Goal: Task Accomplishment & Management: Complete application form

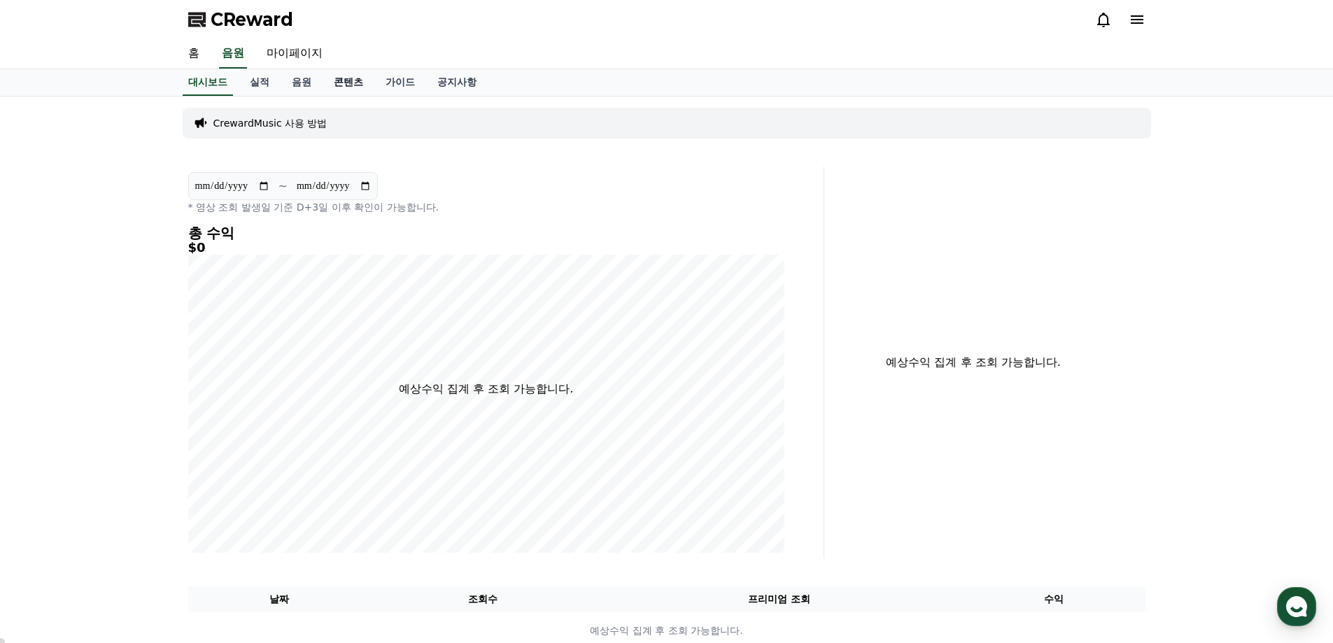
click at [349, 80] on link "콘텐츠" at bounding box center [348, 82] width 52 height 27
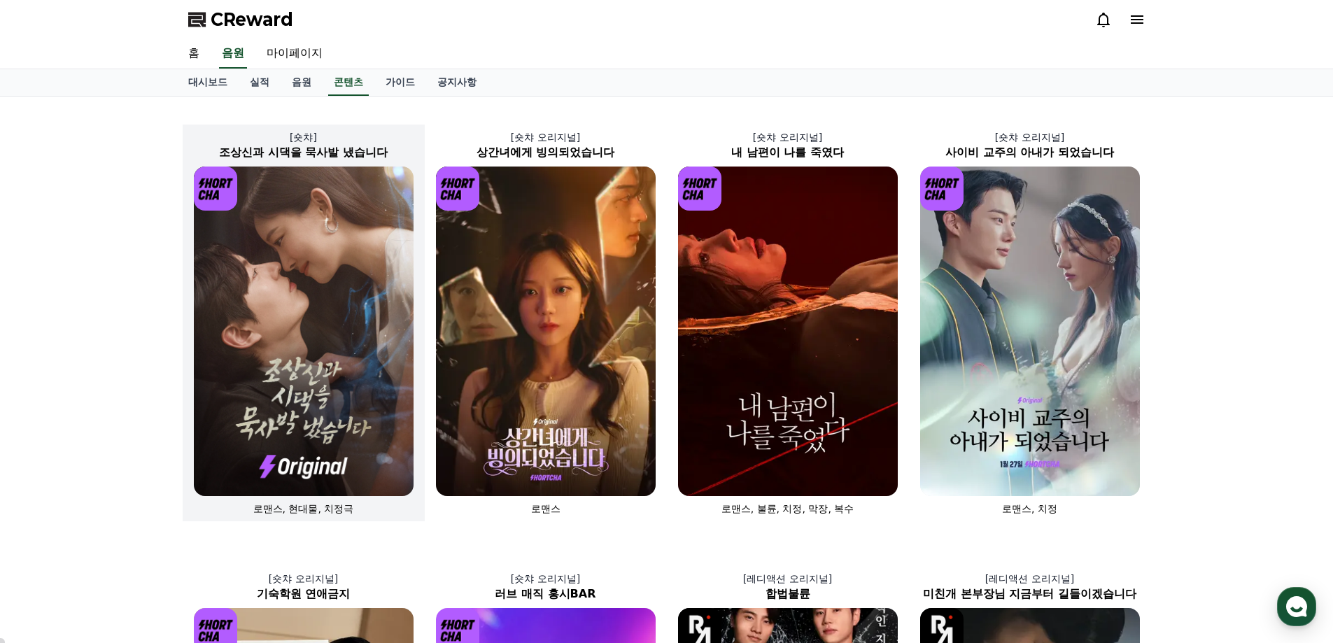
click at [267, 273] on img at bounding box center [304, 330] width 220 height 329
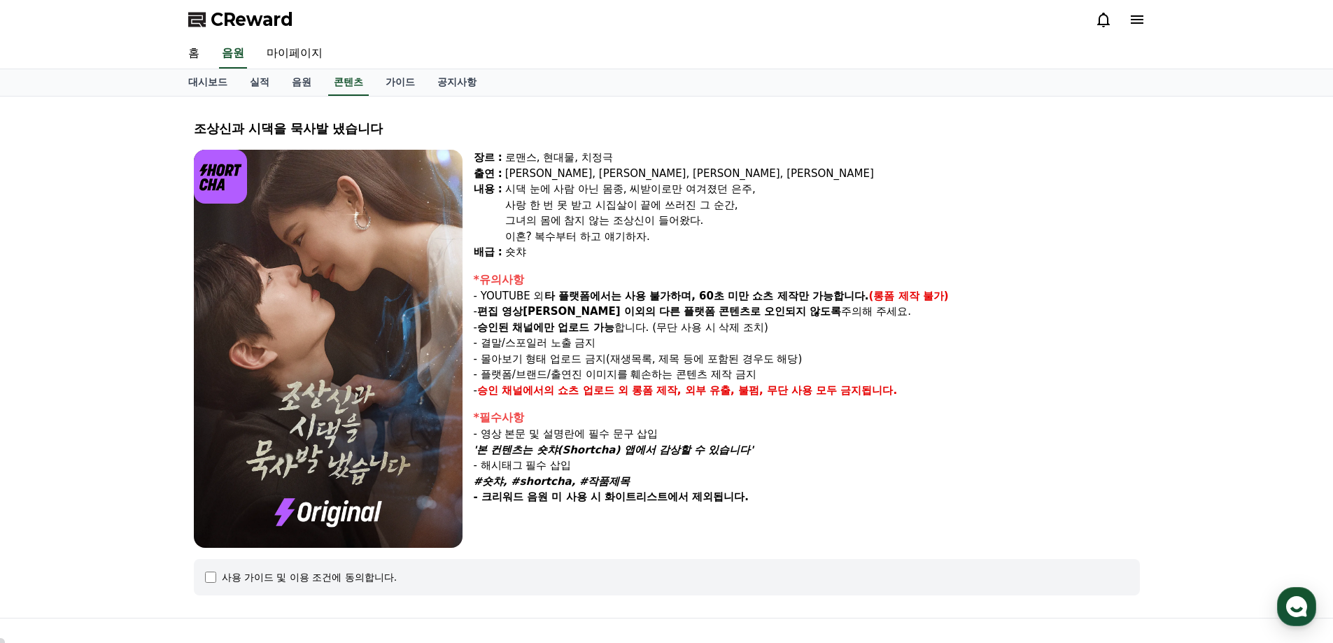
select select
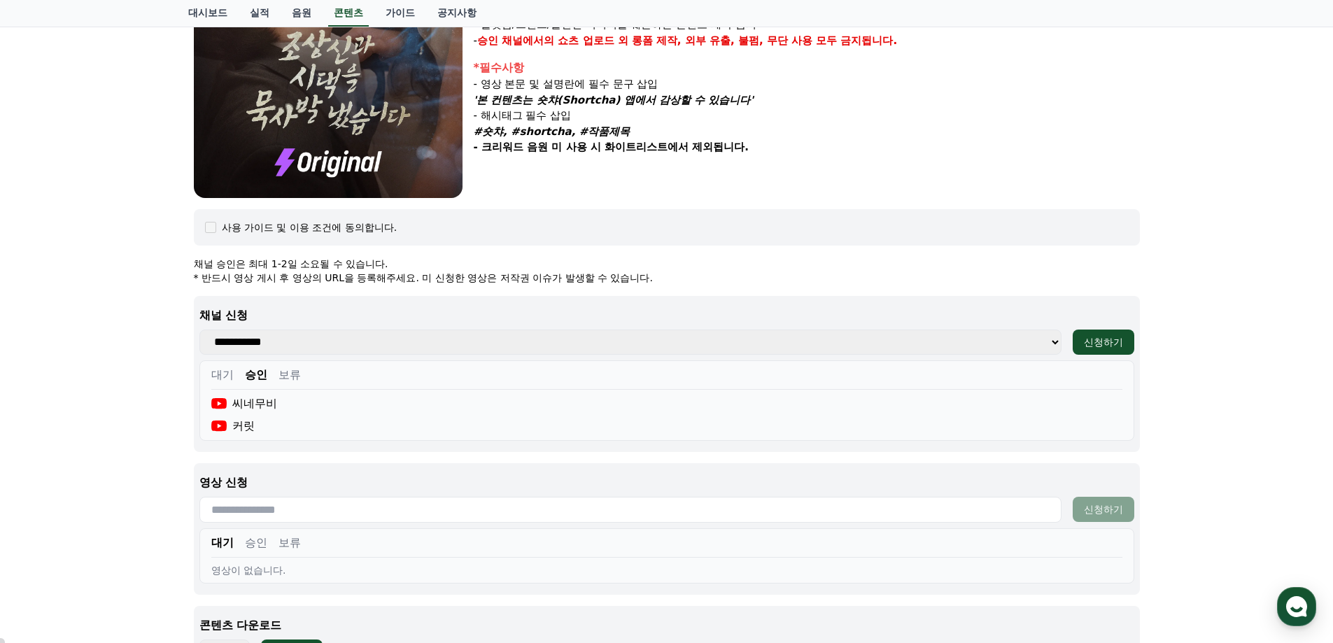
scroll to position [420, 0]
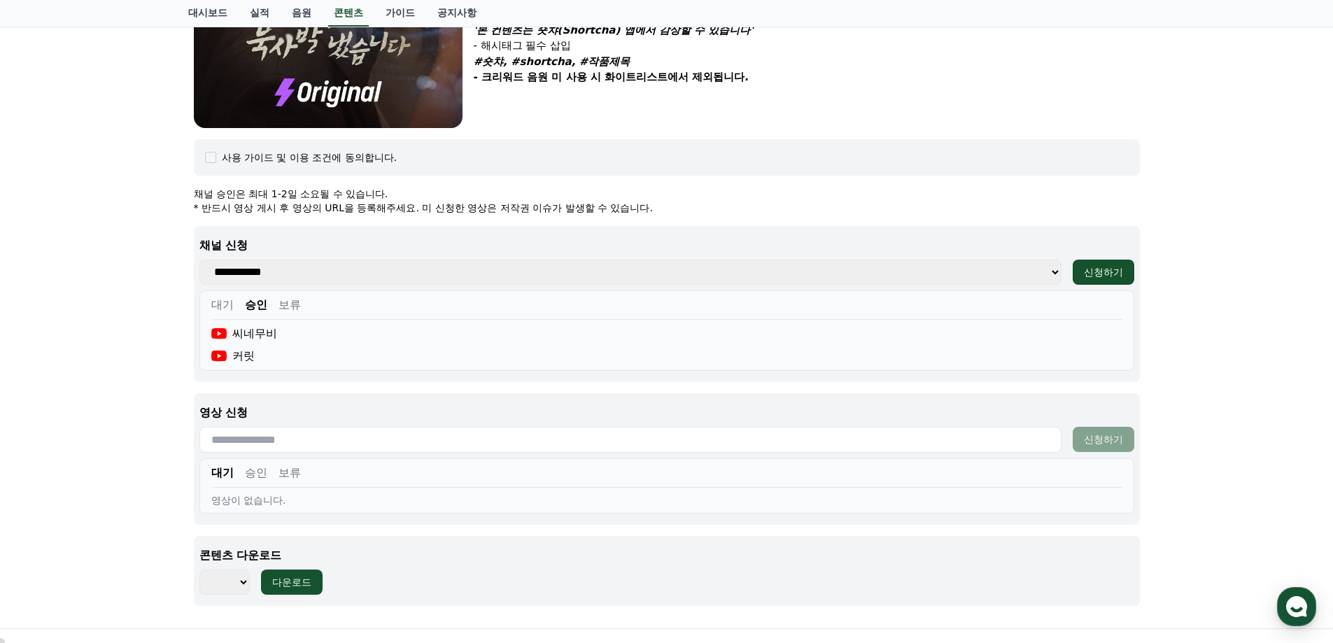
click at [316, 446] on input "text" at bounding box center [630, 440] width 862 height 26
paste input "**********"
type input "**********"
click at [1110, 442] on div "신청하기" at bounding box center [1103, 439] width 39 height 14
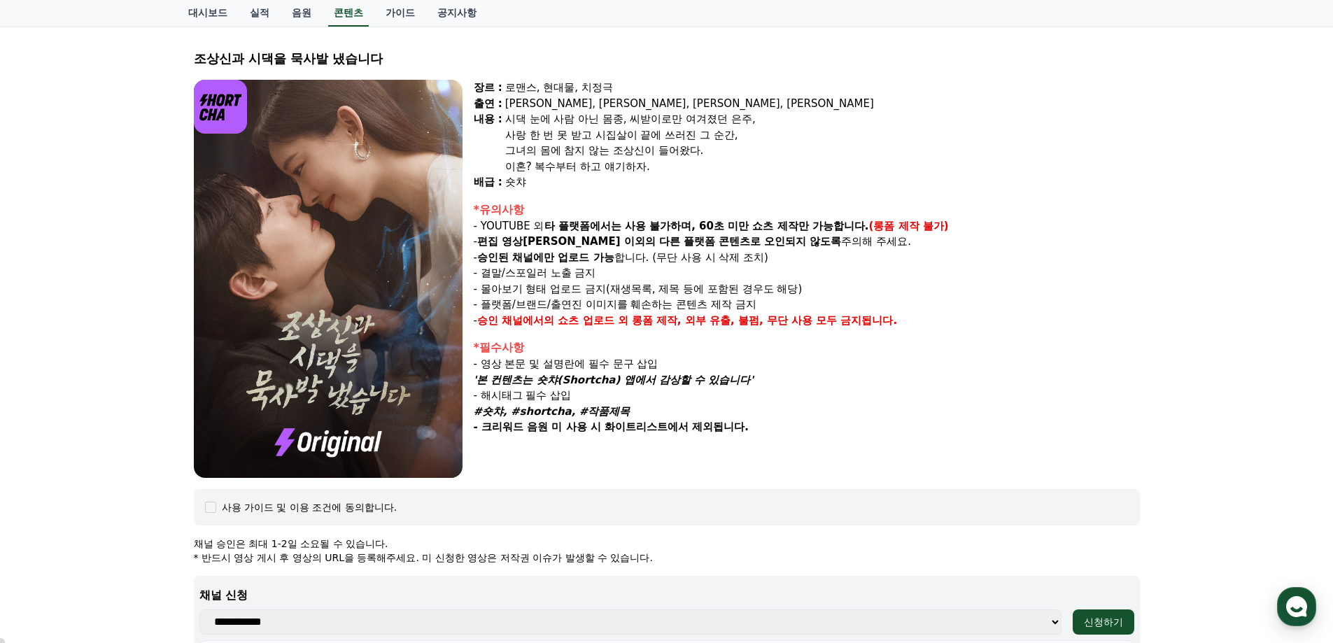
scroll to position [490, 0]
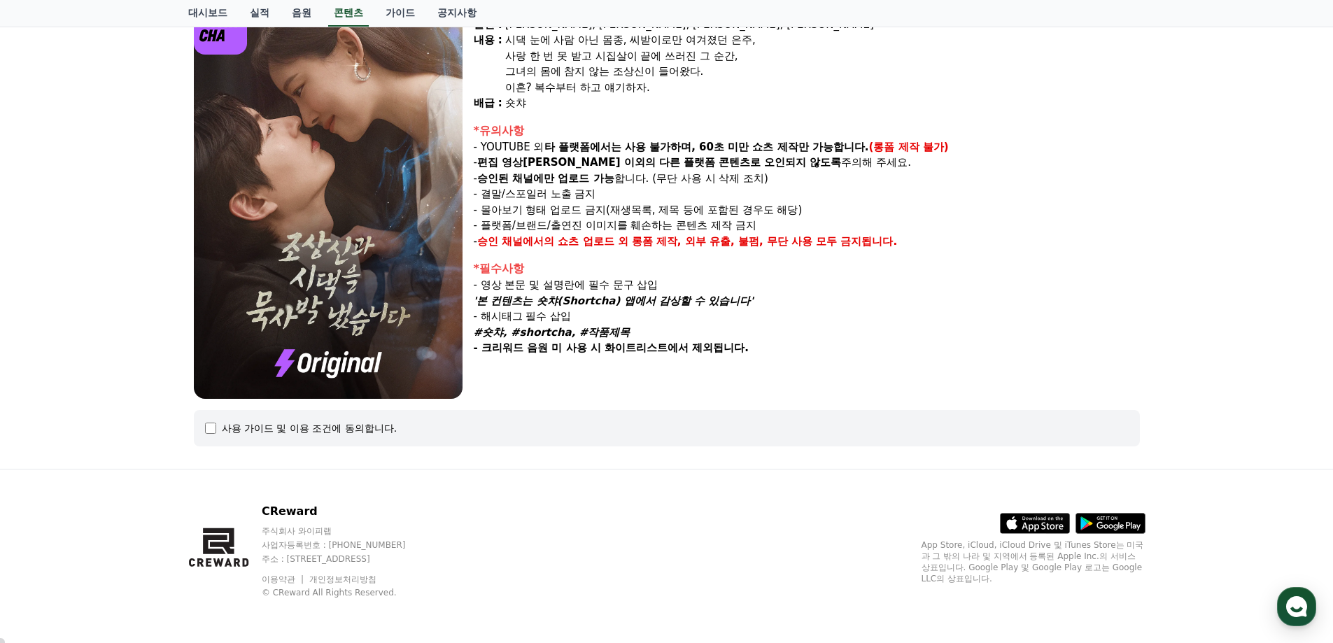
select select
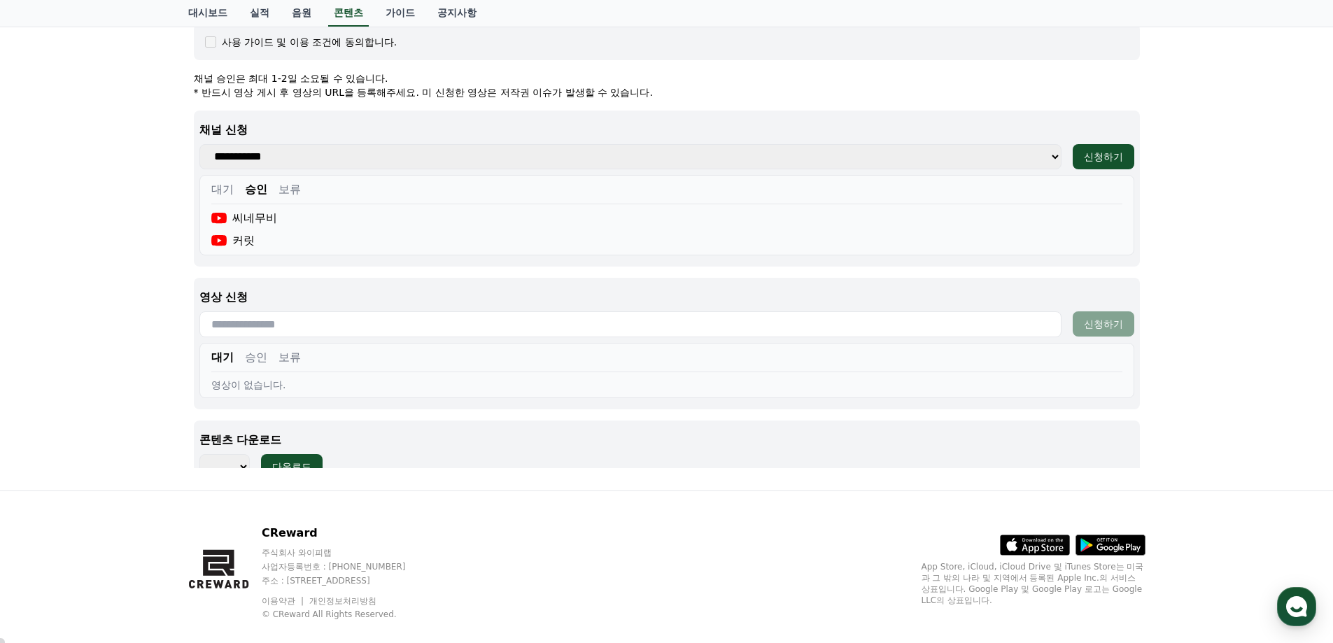
scroll to position [551, 0]
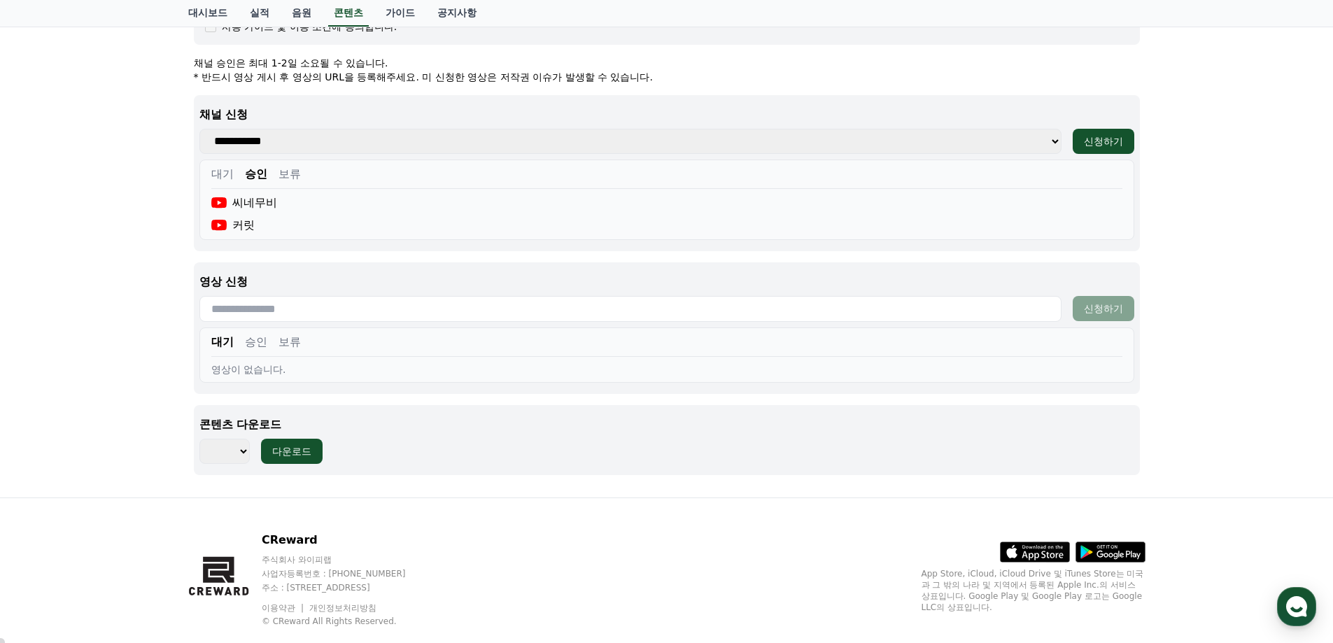
click at [225, 341] on button "대기" at bounding box center [222, 342] width 22 height 17
click at [255, 306] on input "text" at bounding box center [630, 309] width 862 height 26
click at [253, 341] on button "승인" at bounding box center [256, 342] width 22 height 17
click at [287, 342] on button "보류" at bounding box center [289, 342] width 22 height 17
click at [253, 341] on button "승인" at bounding box center [256, 342] width 22 height 17
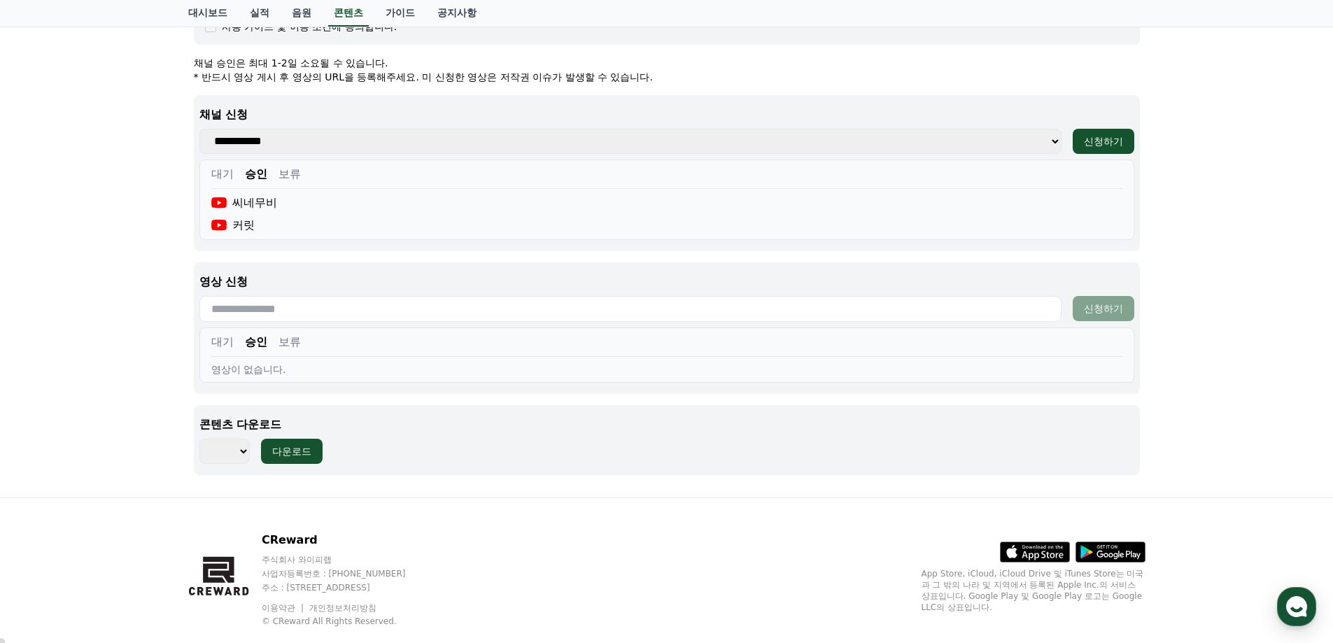
click at [226, 342] on button "대기" at bounding box center [222, 342] width 22 height 17
click at [360, 199] on div "씨네무비" at bounding box center [666, 202] width 911 height 17
click at [346, 304] on input "text" at bounding box center [630, 309] width 862 height 26
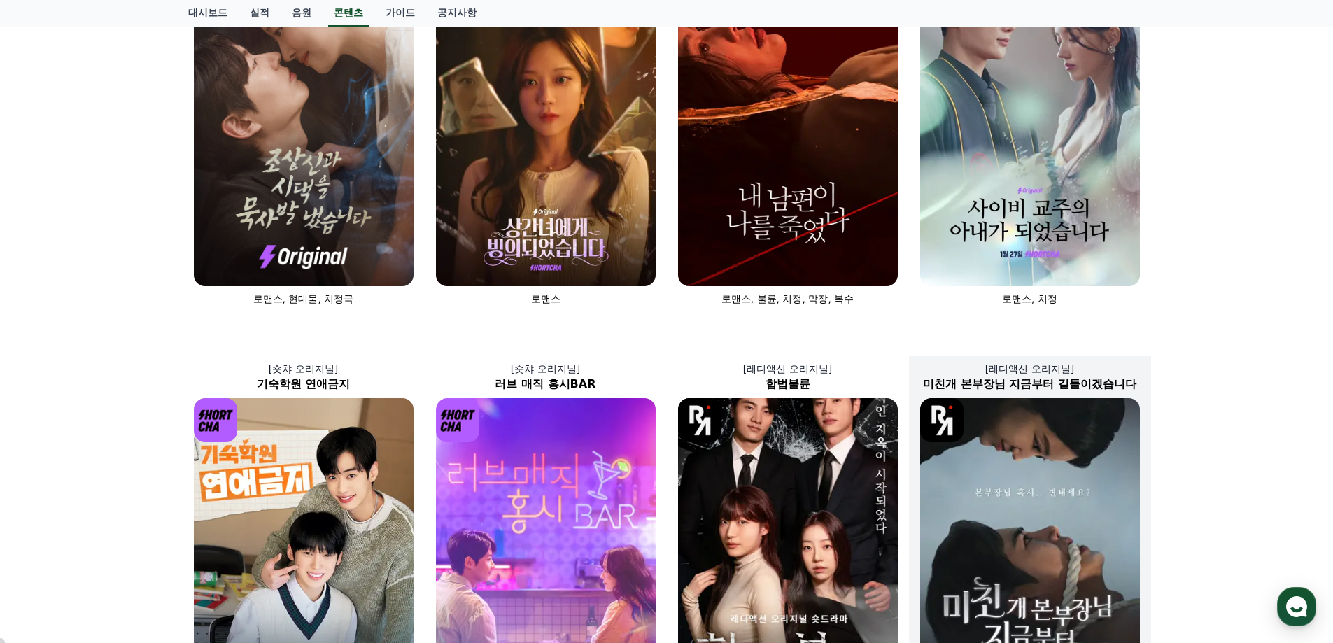
scroll to position [280, 0]
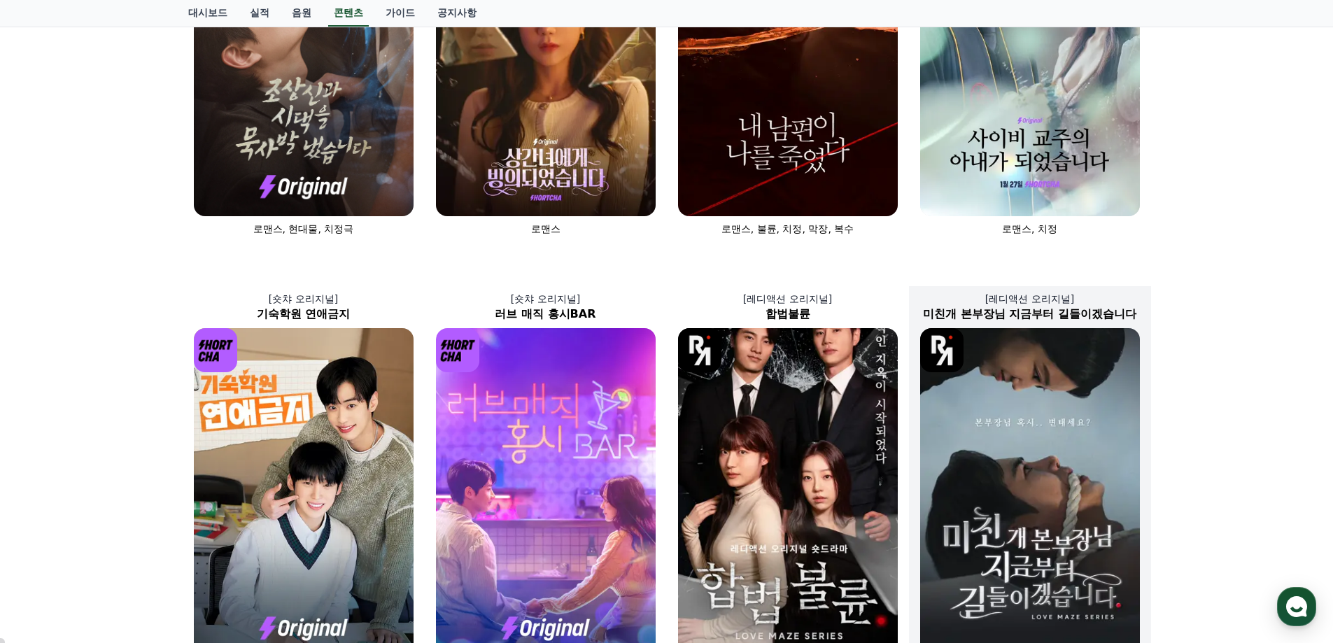
click at [1035, 406] on img at bounding box center [1030, 492] width 220 height 329
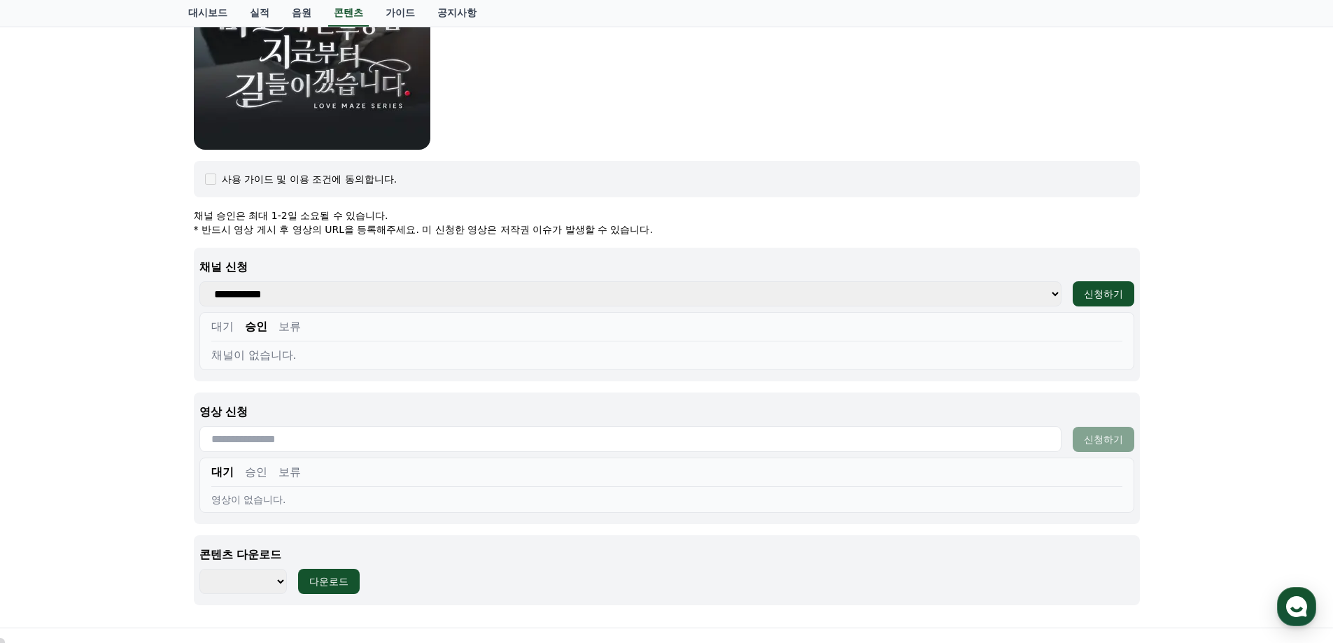
scroll to position [490, 0]
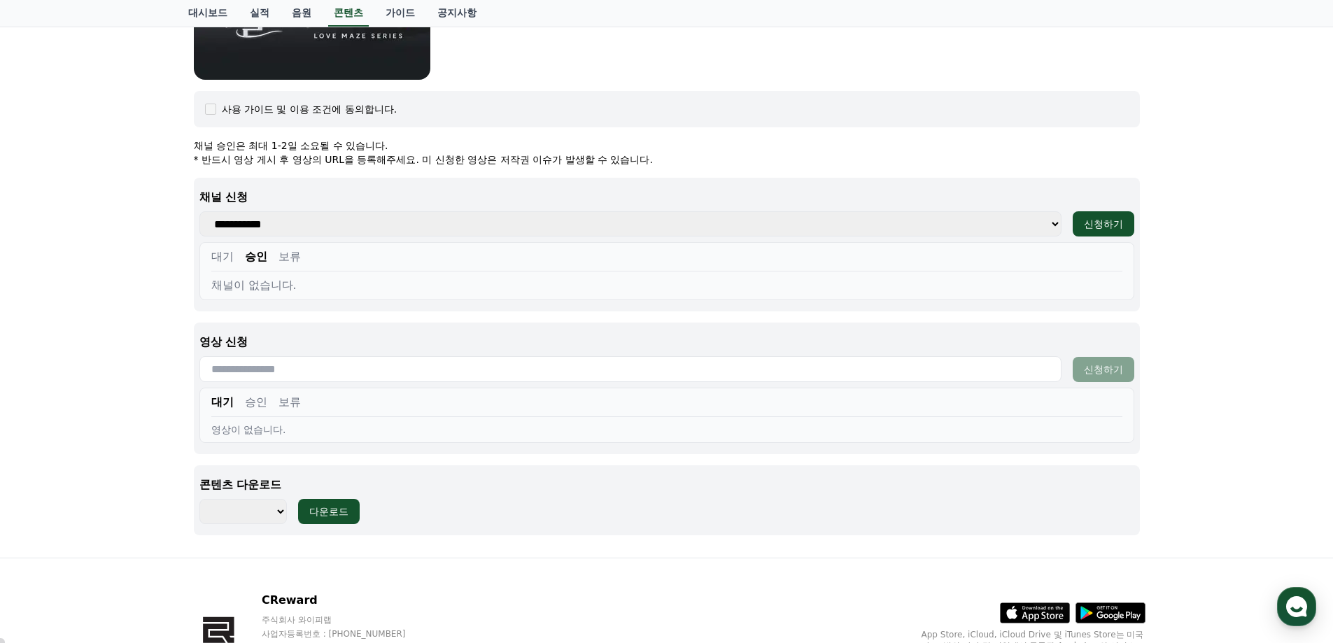
click at [266, 511] on select "******** ******** ******** ******** ******** ******** ******** ******** *******…" at bounding box center [242, 511] width 87 height 25
select select "**********"
click at [199, 499] on select "******** ******** ******** ******** ******** ******** ******** ******** *******…" at bounding box center [242, 511] width 87 height 25
click at [339, 513] on div "다운로드" at bounding box center [328, 511] width 39 height 14
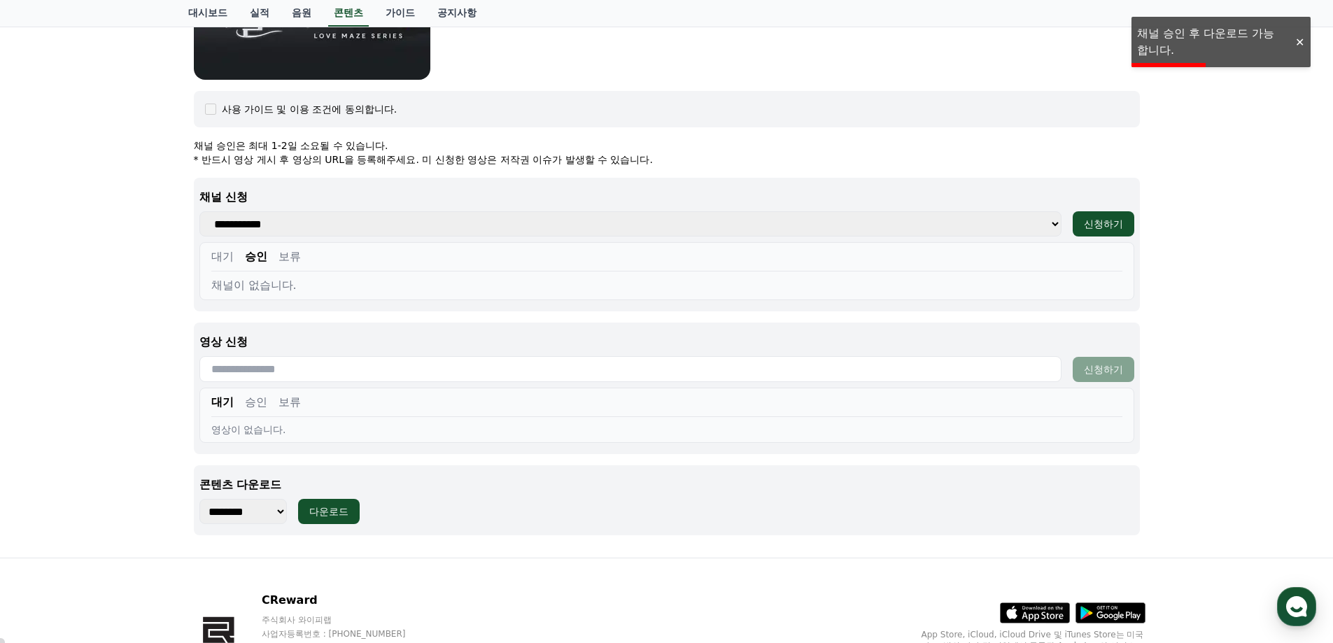
click at [447, 511] on div "******** ******** ******** ******** ******** ******** ******** ******** *******…" at bounding box center [666, 511] width 935 height 25
click at [310, 229] on select "**********" at bounding box center [630, 223] width 862 height 25
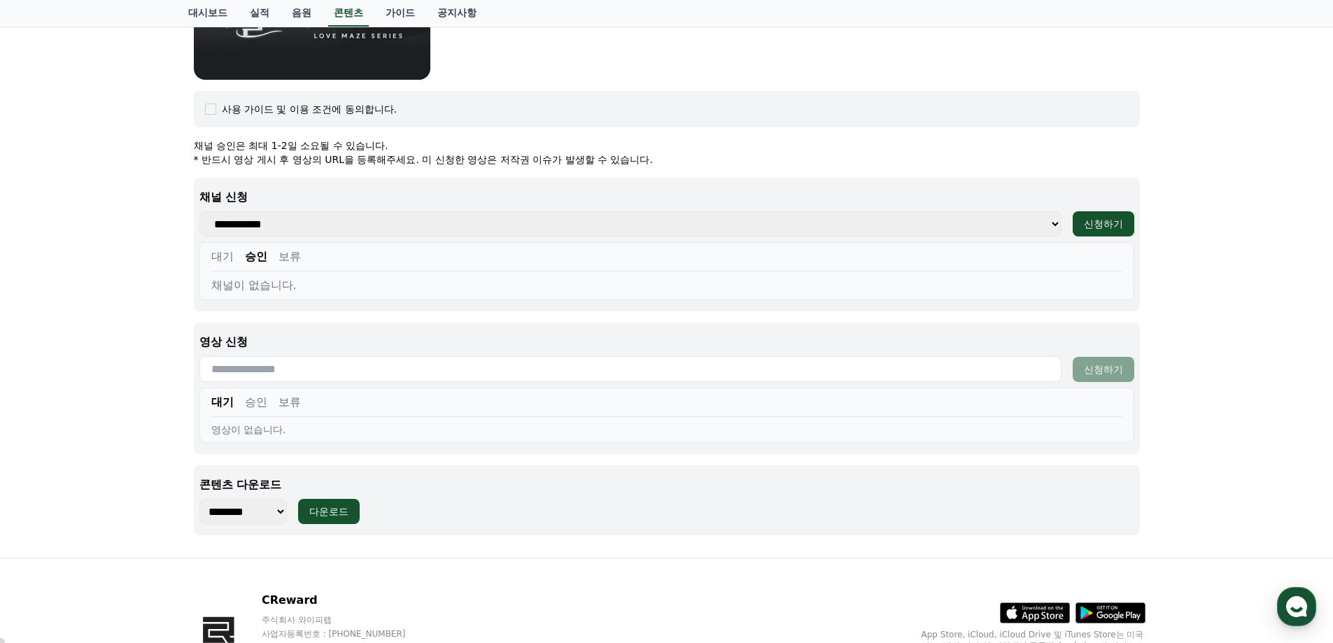
click at [130, 268] on div "미친개 본부장님 지금부터 길들이겠습니다 장르 : 드라마, 로맨스, BDSM 출연 : 강지은, 강도윤, 정지유, 최홍락 내용 : BDSM취향을 …" at bounding box center [666, 82] width 1333 height 951
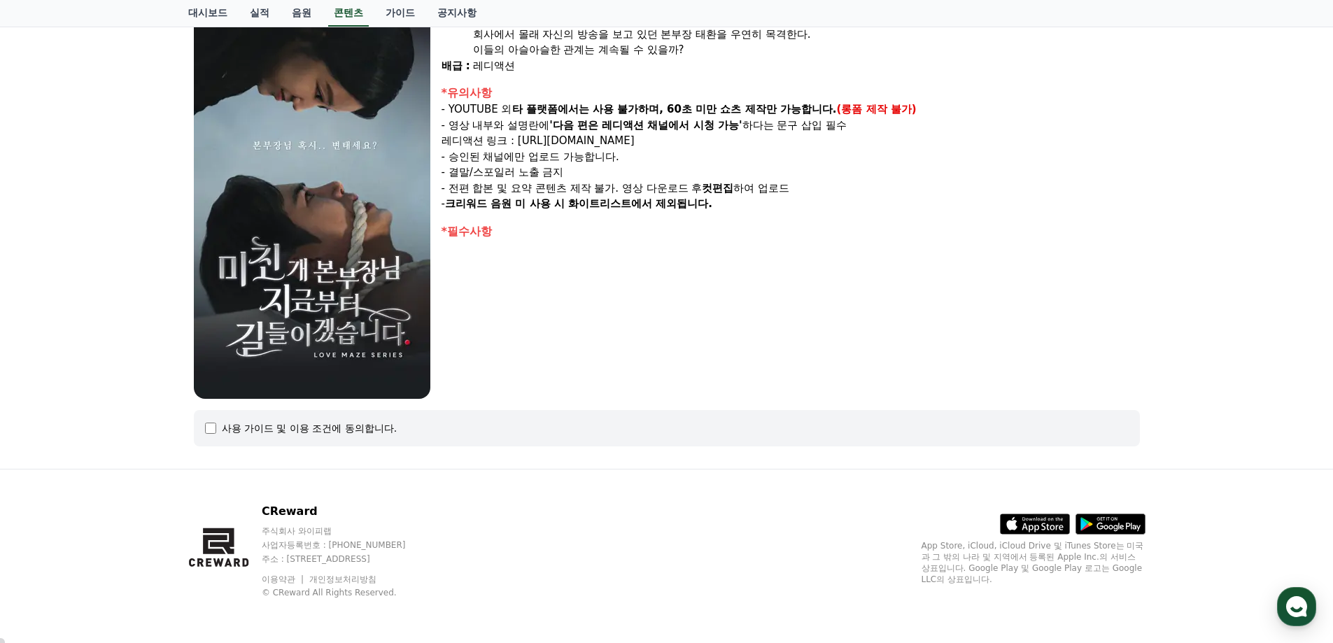
select select
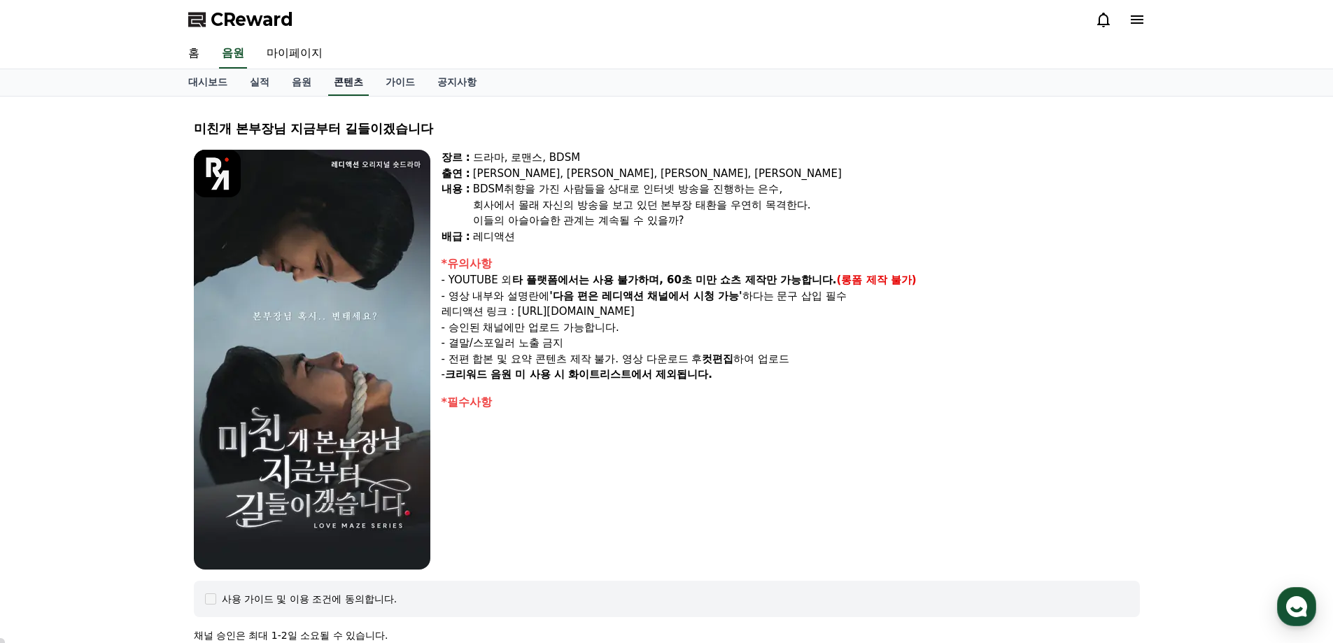
click at [357, 84] on link "콘텐츠" at bounding box center [348, 82] width 41 height 27
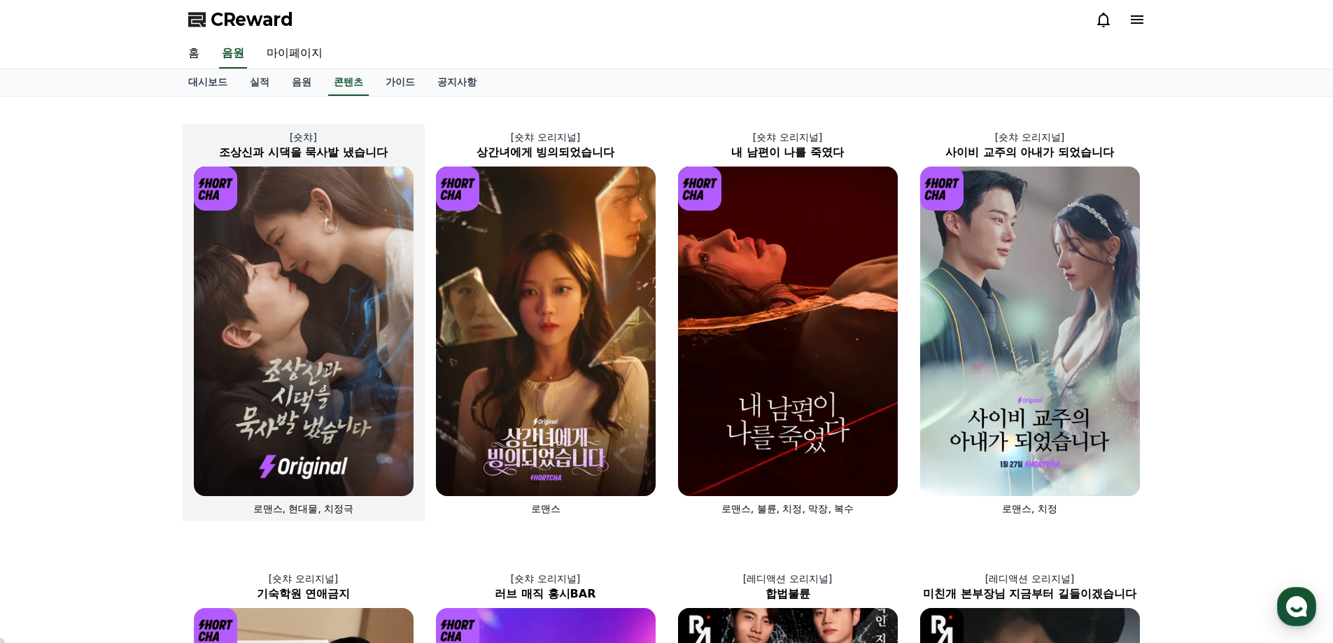
drag, startPoint x: 357, startPoint y: 281, endPoint x: 374, endPoint y: 288, distance: 17.9
click at [357, 282] on img at bounding box center [304, 330] width 220 height 329
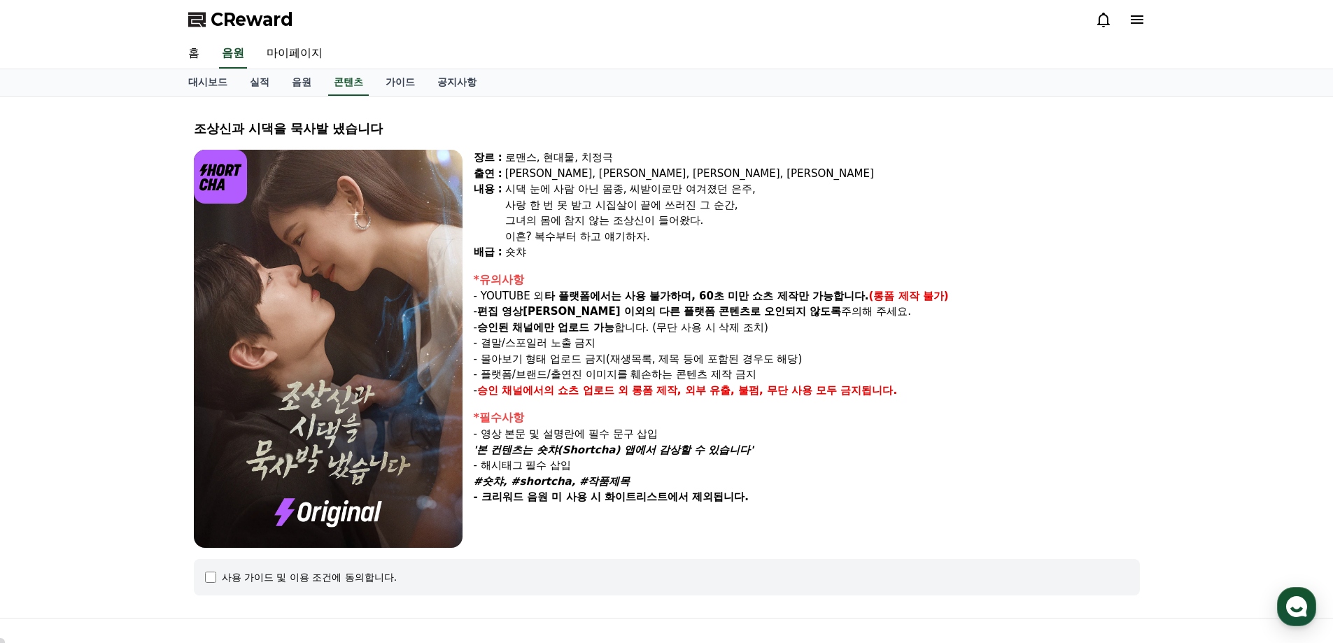
select select
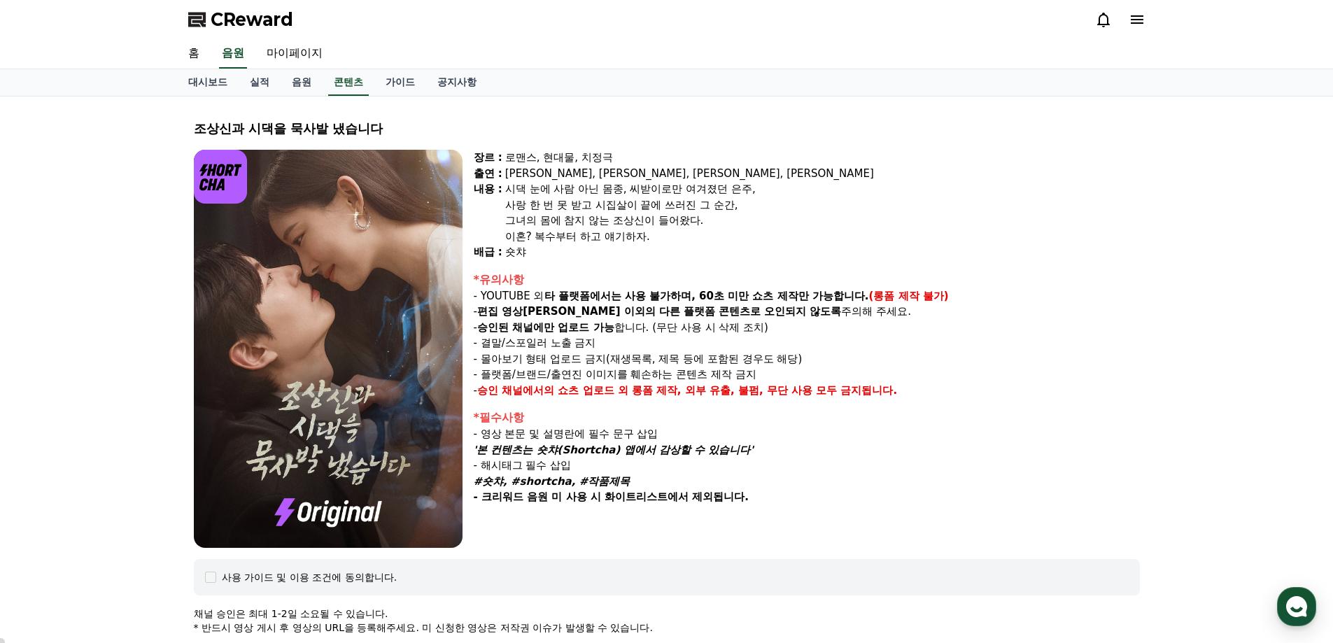
scroll to position [560, 0]
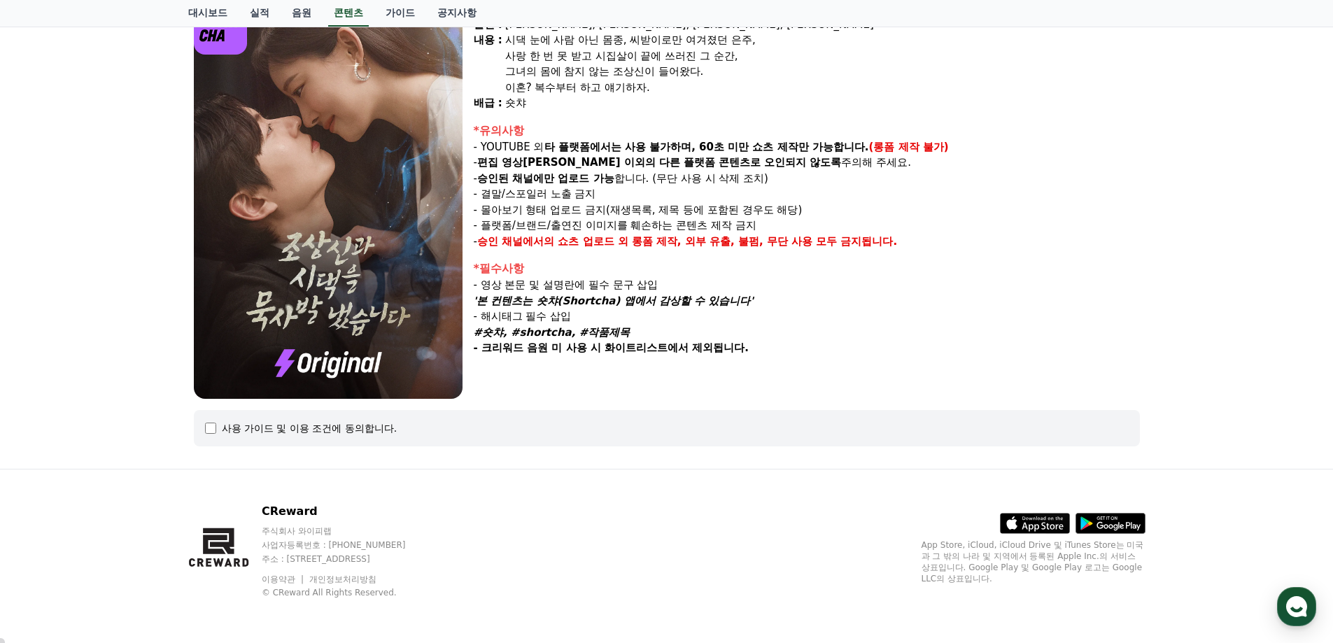
select select
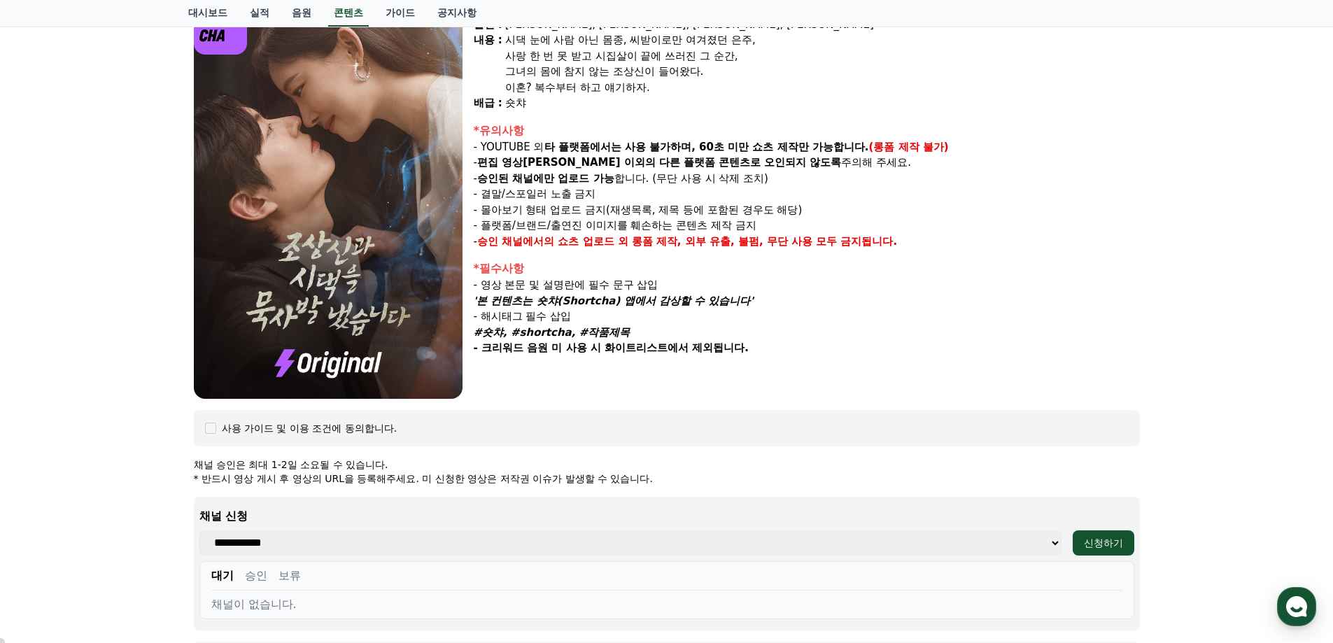
scroll to position [527, 0]
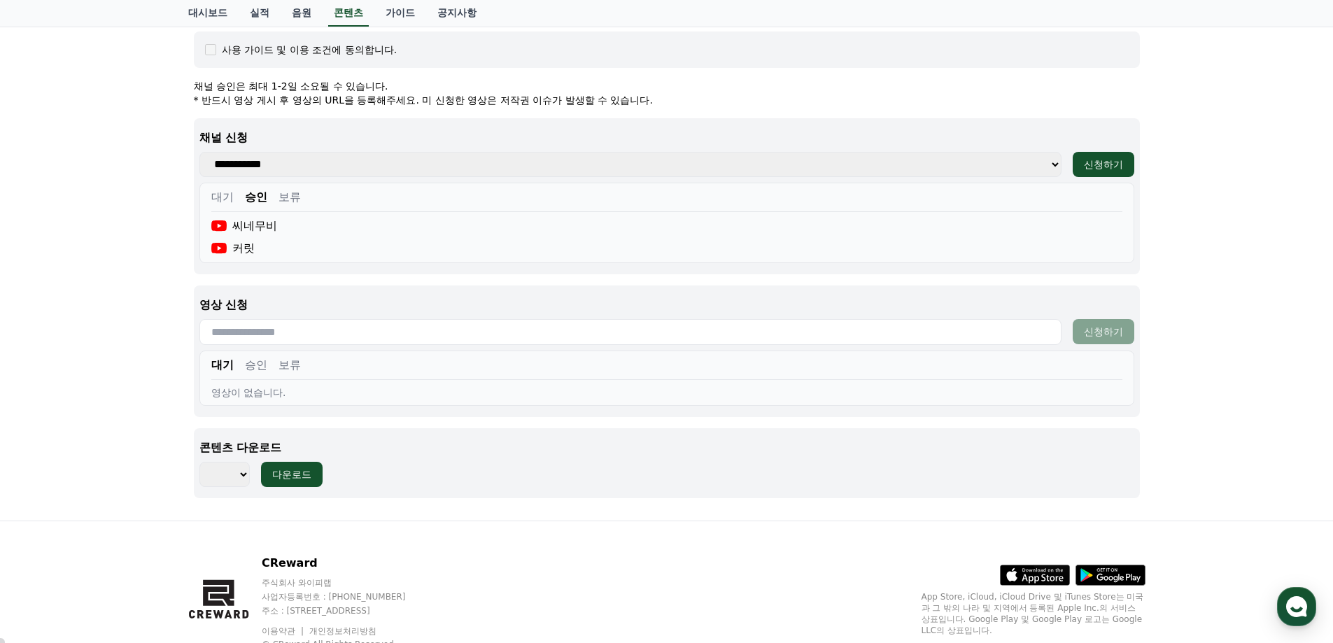
click at [255, 363] on button "승인" at bounding box center [256, 365] width 22 height 17
click at [352, 363] on div "대기 승인 보류" at bounding box center [666, 368] width 911 height 23
click at [278, 369] on button "보류" at bounding box center [289, 365] width 22 height 17
click at [222, 364] on button "대기" at bounding box center [222, 365] width 22 height 17
click at [269, 385] on div "영상이 없습니다." at bounding box center [666, 392] width 911 height 14
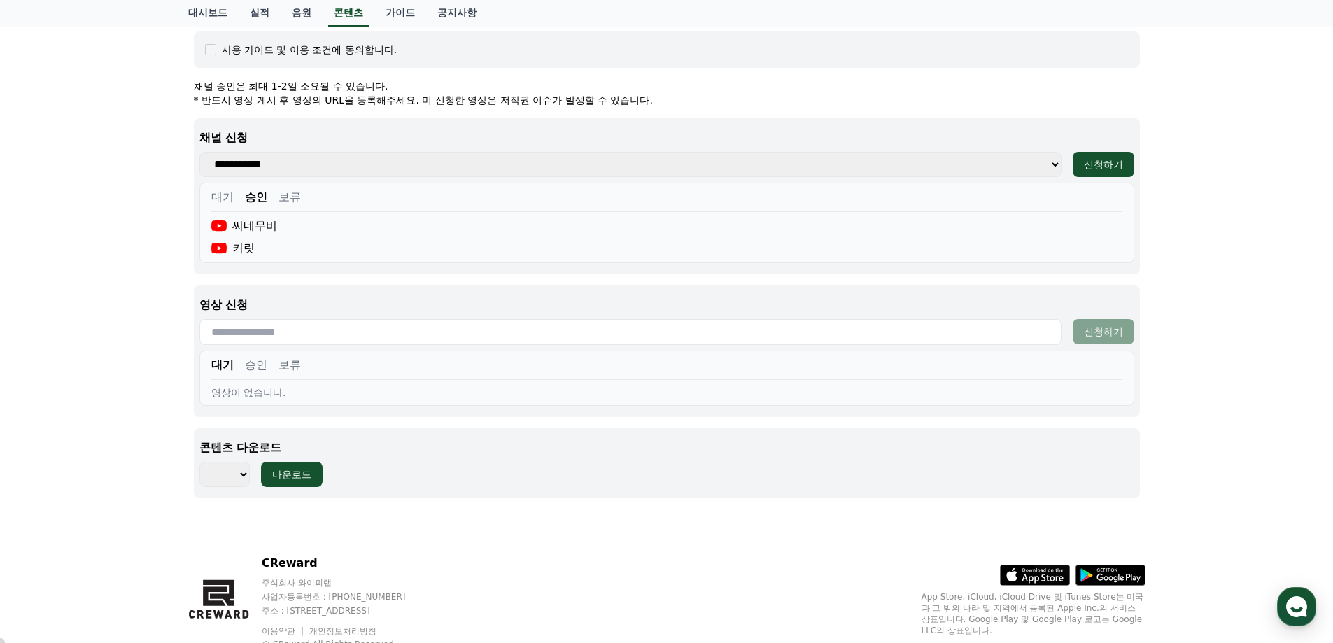
click at [269, 392] on div "영상이 없습니다." at bounding box center [666, 392] width 911 height 14
click at [270, 392] on div "영상이 없습니다." at bounding box center [666, 392] width 911 height 14
click at [322, 395] on div "영상이 없습니다." at bounding box center [666, 392] width 911 height 14
click at [260, 329] on input "text" at bounding box center [630, 332] width 862 height 26
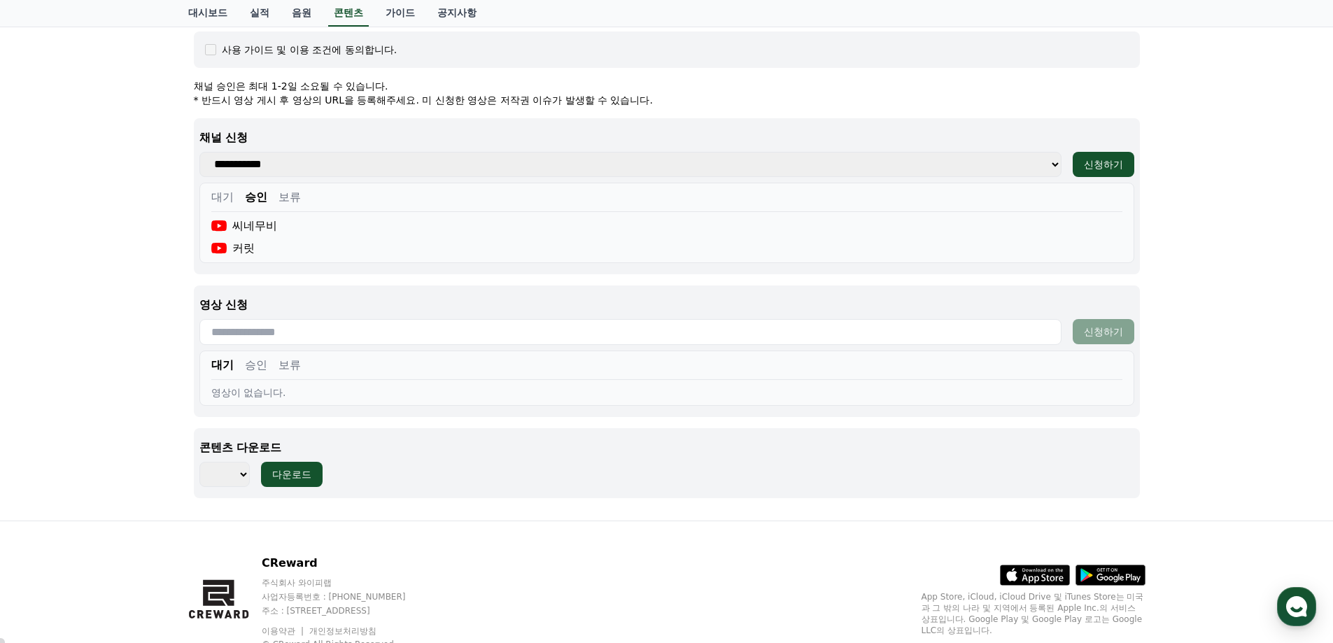
paste input "**********"
type input "**********"
click at [1105, 331] on div "신청하기" at bounding box center [1103, 332] width 39 height 14
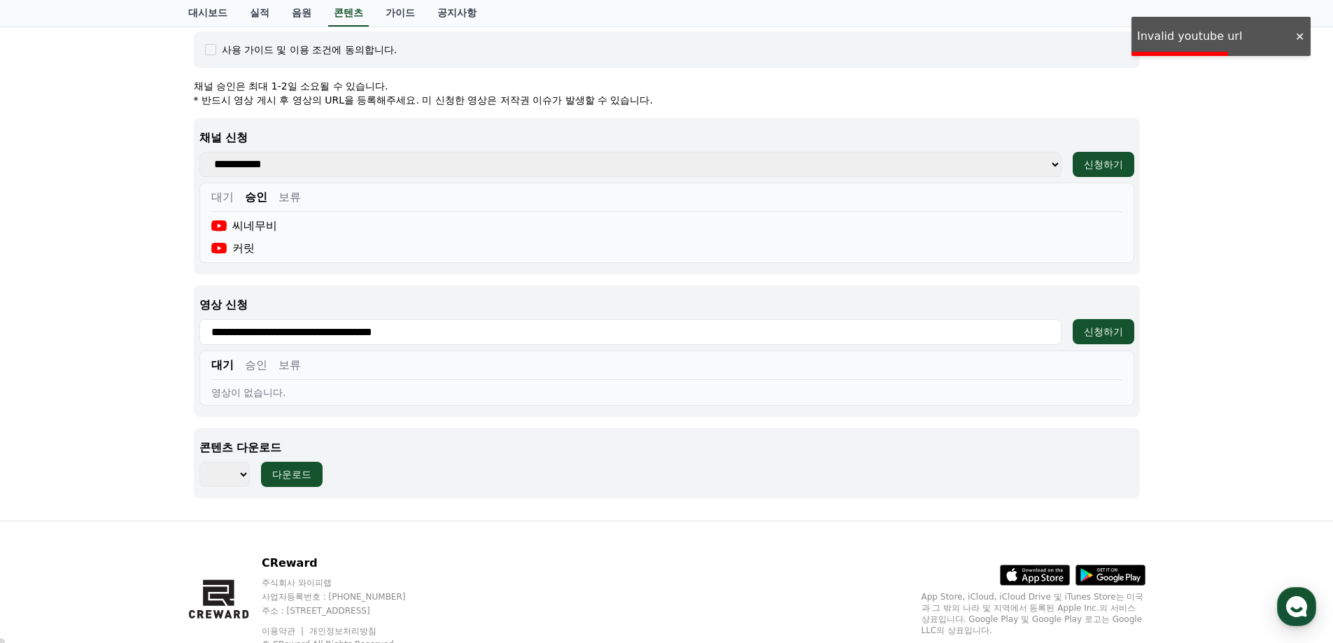
click at [1296, 36] on div at bounding box center [1299, 36] width 22 height 13
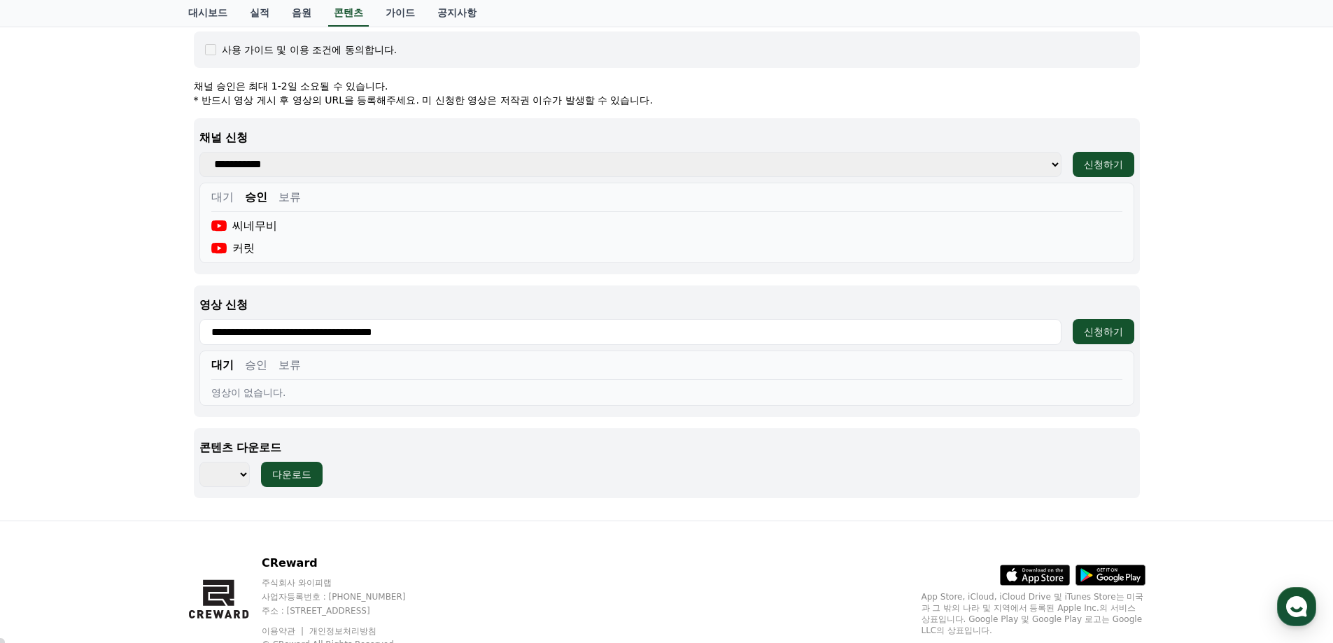
click at [1270, 199] on div "조상[DEMOGRAPHIC_DATA]과 시댁을 묵사발 냈습니다 장르 : 로맨스, 현대물, 치정극 출연 : [PERSON_NAME], [PERS…" at bounding box center [666, 44] width 1333 height 951
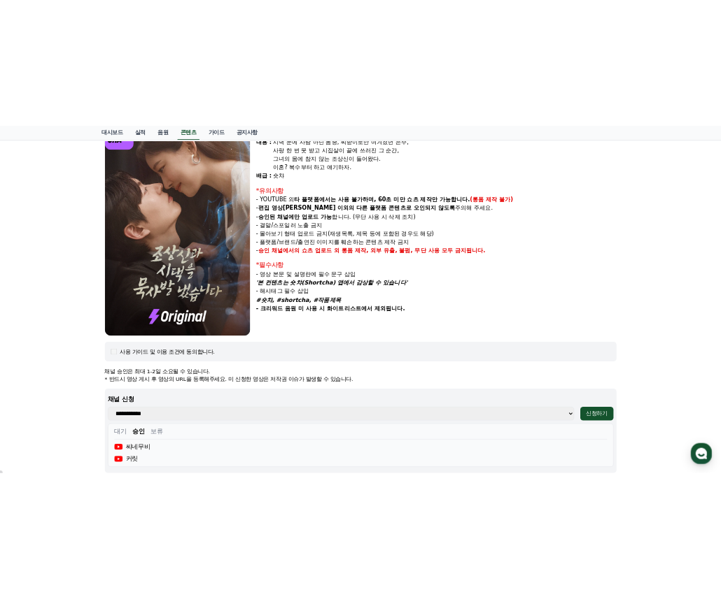
scroll to position [0, 0]
